Goal: Find specific page/section: Find specific page/section

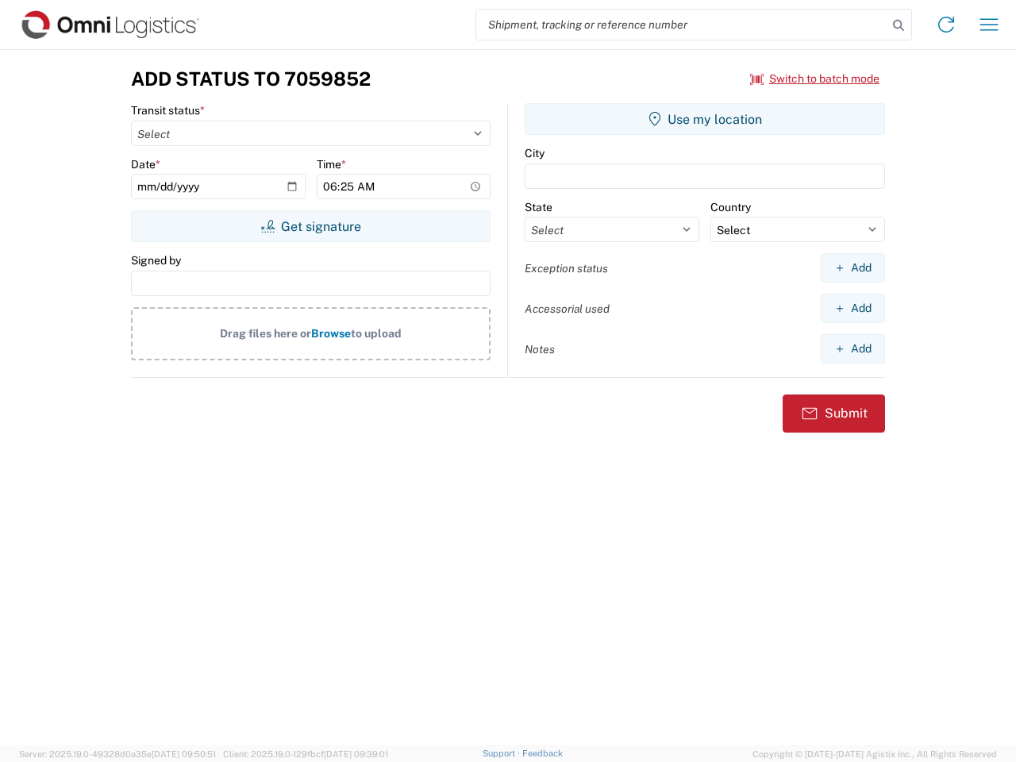
click at [682, 25] on input "search" at bounding box center [681, 25] width 411 height 30
click at [899, 25] on icon at bounding box center [899, 25] width 22 height 22
click at [946, 25] on icon at bounding box center [946, 24] width 25 height 25
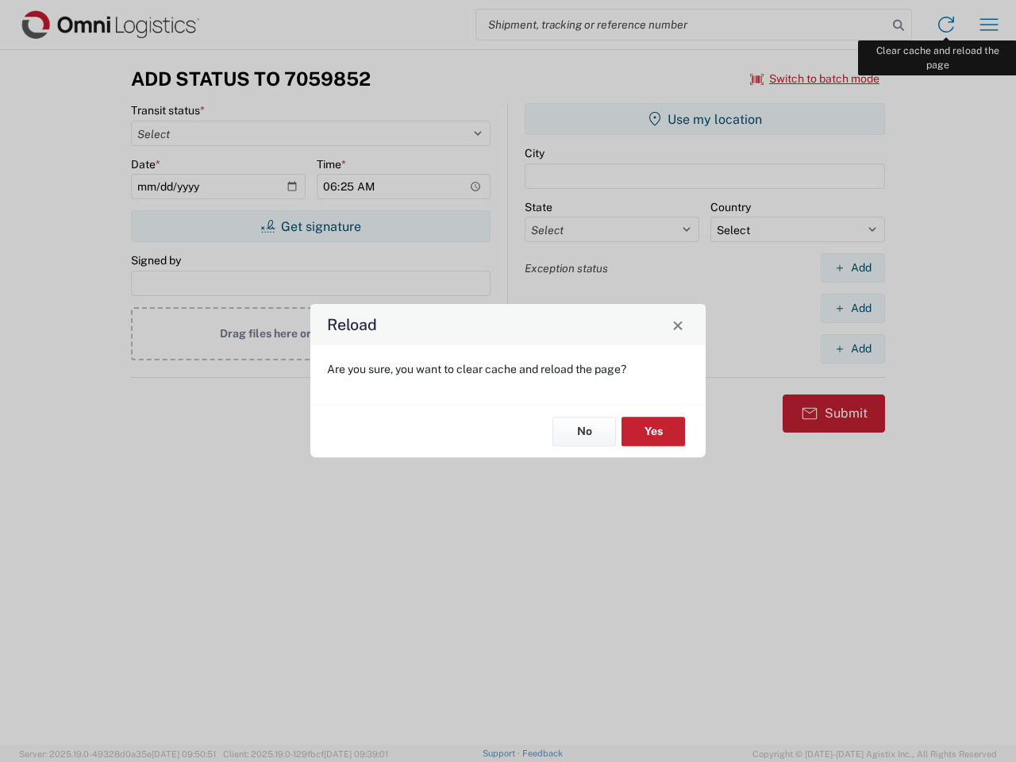
click at [989, 25] on div "Reload Are you sure, you want to clear cache and reload the page? No Yes" at bounding box center [508, 381] width 1016 height 762
click at [815, 79] on div "Reload Are you sure, you want to clear cache and reload the page? No Yes" at bounding box center [508, 381] width 1016 height 762
click at [310, 226] on div "Reload Are you sure, you want to clear cache and reload the page? No Yes" at bounding box center [508, 381] width 1016 height 762
click at [705, 119] on div "Reload Are you sure, you want to clear cache and reload the page? No Yes" at bounding box center [508, 381] width 1016 height 762
click at [853, 268] on div "Reload Are you sure, you want to clear cache and reload the page? No Yes" at bounding box center [508, 381] width 1016 height 762
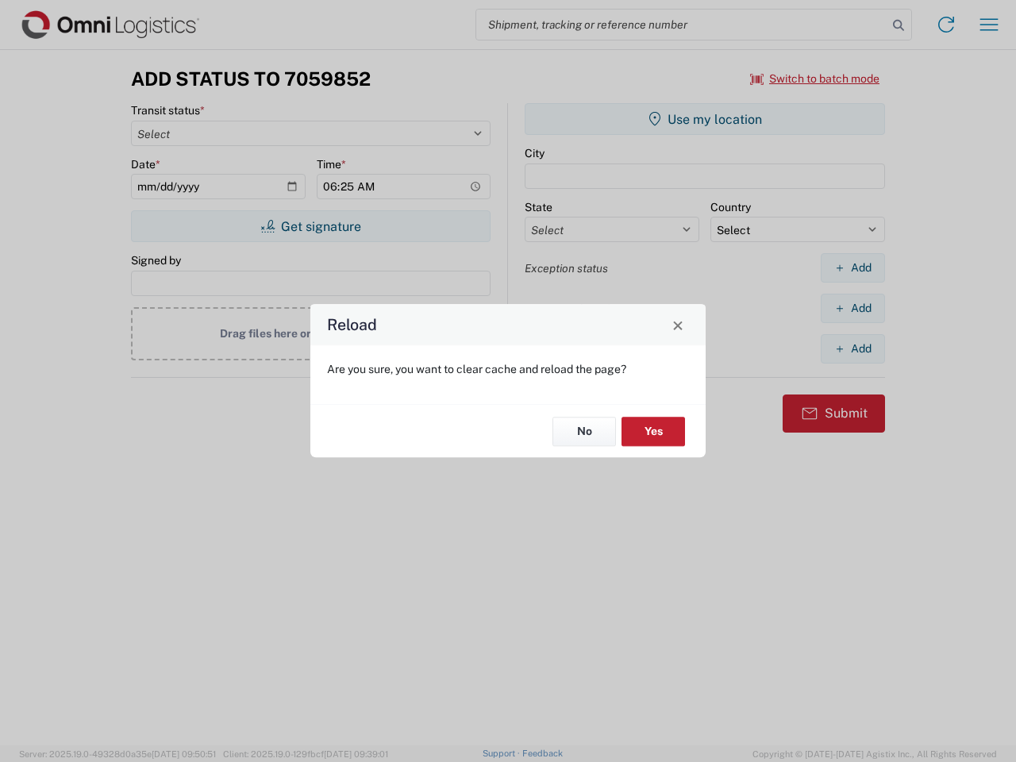
click at [853, 308] on div "Reload Are you sure, you want to clear cache and reload the page? No Yes" at bounding box center [508, 381] width 1016 height 762
click at [853, 349] on div "Reload Are you sure, you want to clear cache and reload the page? No Yes" at bounding box center [508, 381] width 1016 height 762
